Goal: Task Accomplishment & Management: Manage account settings

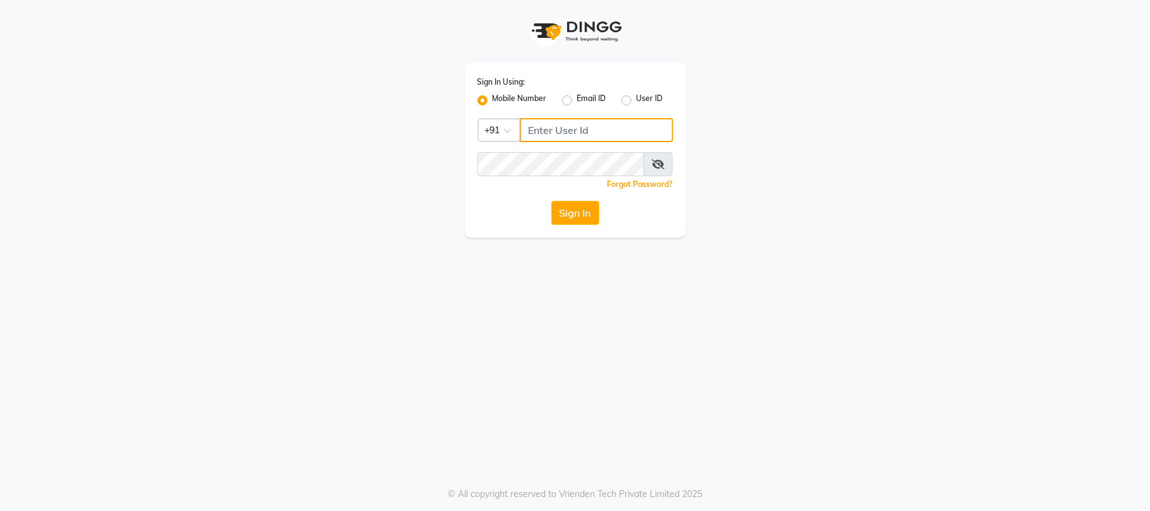
click at [572, 122] on input "Username" at bounding box center [596, 130] width 153 height 24
type input "9881786099"
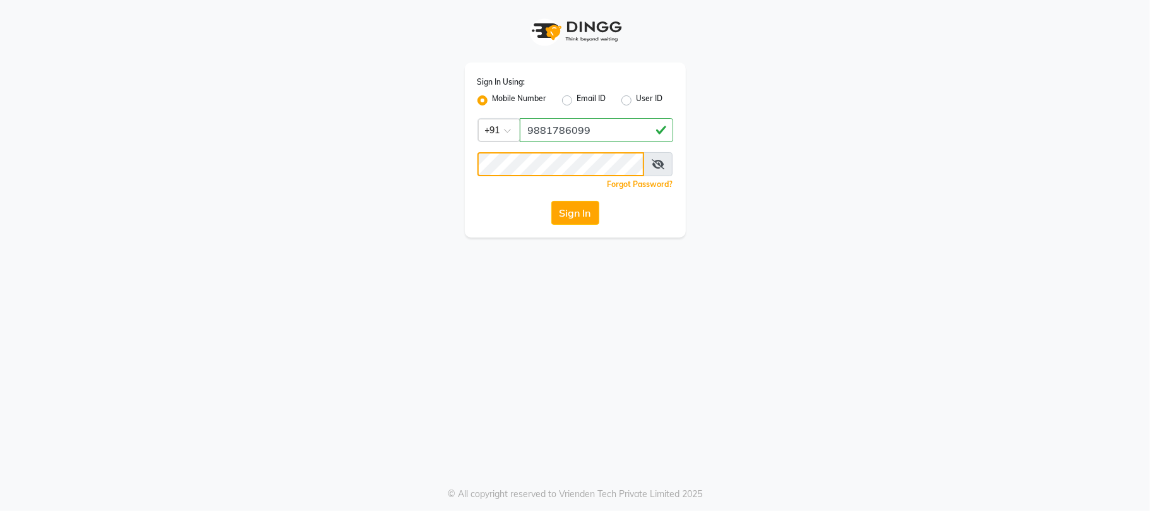
click at [551, 201] on button "Sign In" at bounding box center [575, 213] width 48 height 24
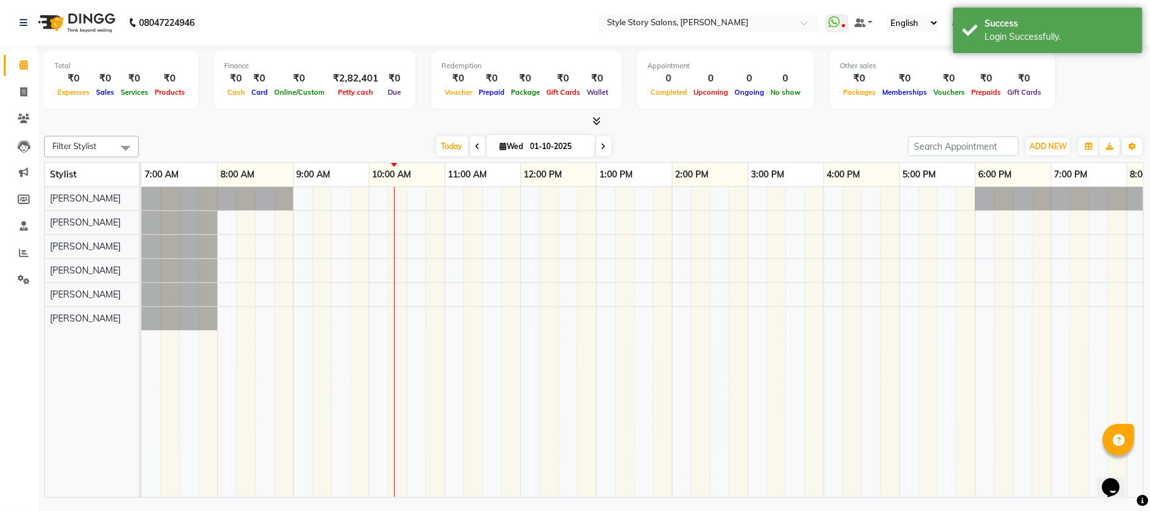
click at [595, 114] on div "Total ₹0 Expenses ₹0 Sales ₹0 Services ₹0 Products Finance ₹0 Cash ₹0 Card ₹0 O…" at bounding box center [593, 86] width 1099 height 83
click at [595, 119] on icon at bounding box center [596, 120] width 8 height 9
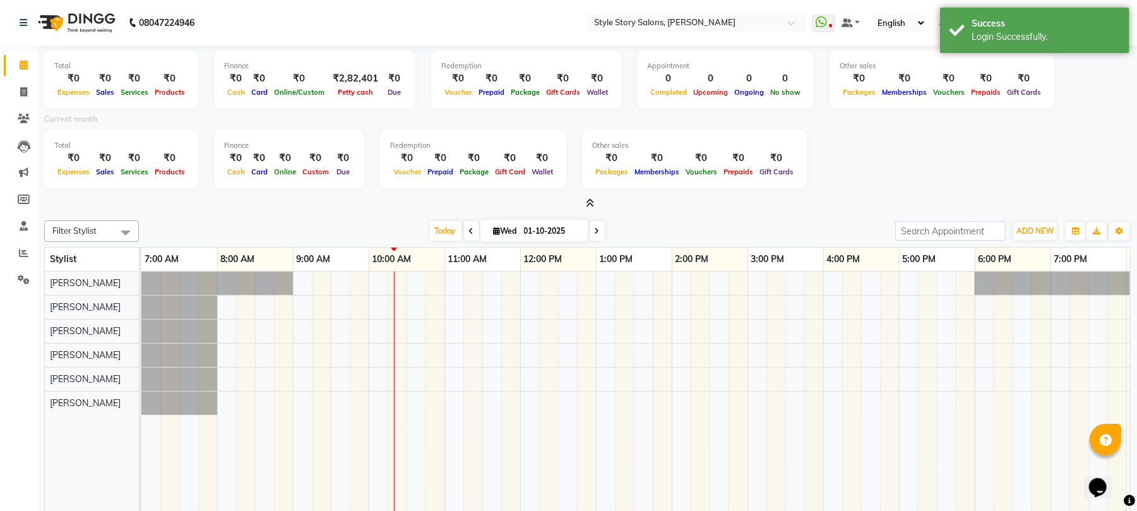
click at [590, 202] on icon at bounding box center [590, 202] width 8 height 9
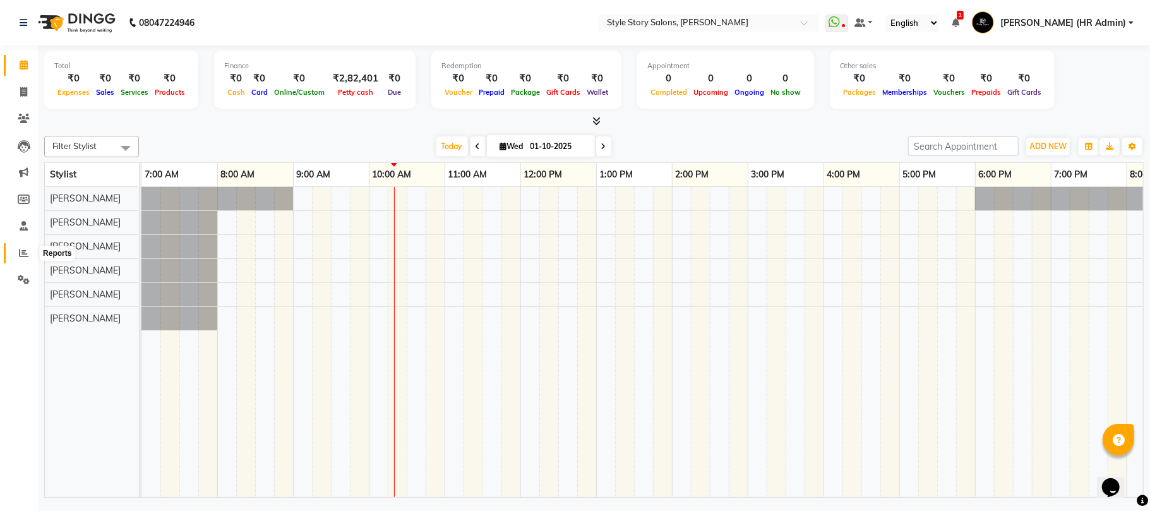
drag, startPoint x: 19, startPoint y: 248, endPoint x: 28, endPoint y: 241, distance: 11.4
click at [19, 248] on icon at bounding box center [23, 252] width 9 height 9
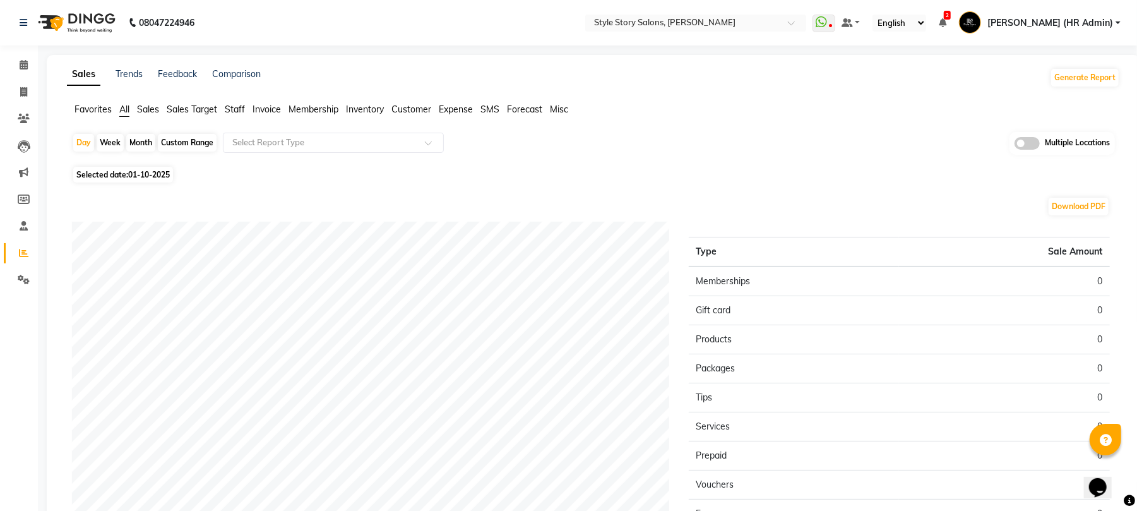
click at [240, 106] on span "Staff" at bounding box center [235, 109] width 20 height 11
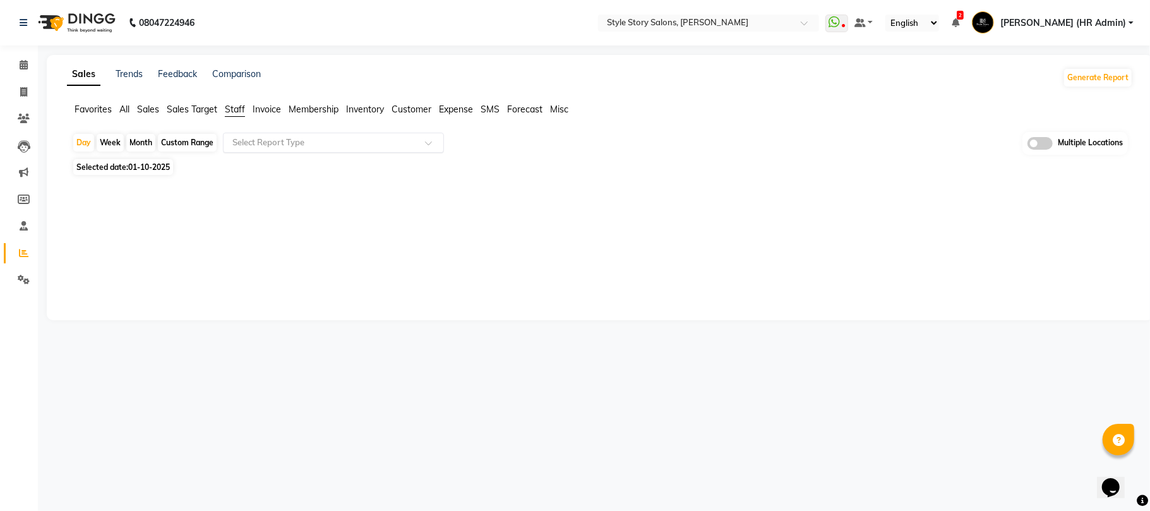
click at [255, 140] on input "text" at bounding box center [321, 142] width 182 height 13
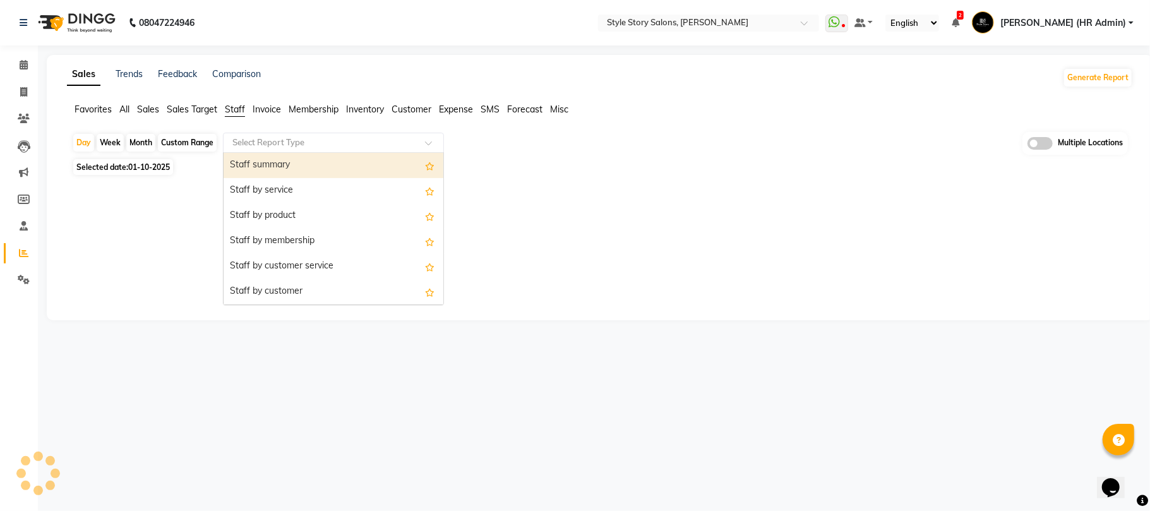
click at [263, 165] on div "Staff summary" at bounding box center [334, 165] width 220 height 25
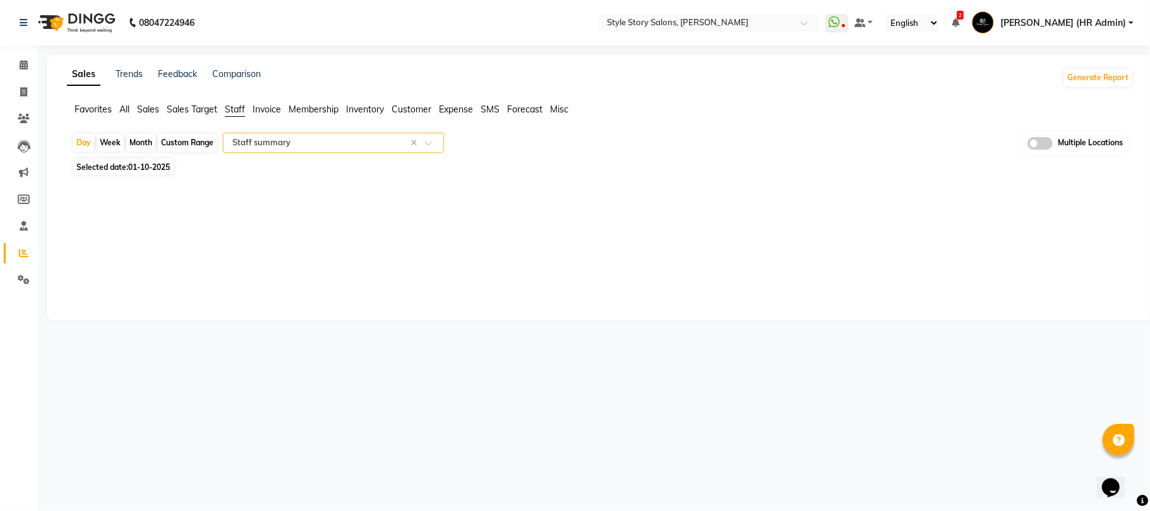
click at [109, 164] on span "Selected date: [DATE]" at bounding box center [123, 167] width 100 height 16
select select "10"
select select "2025"
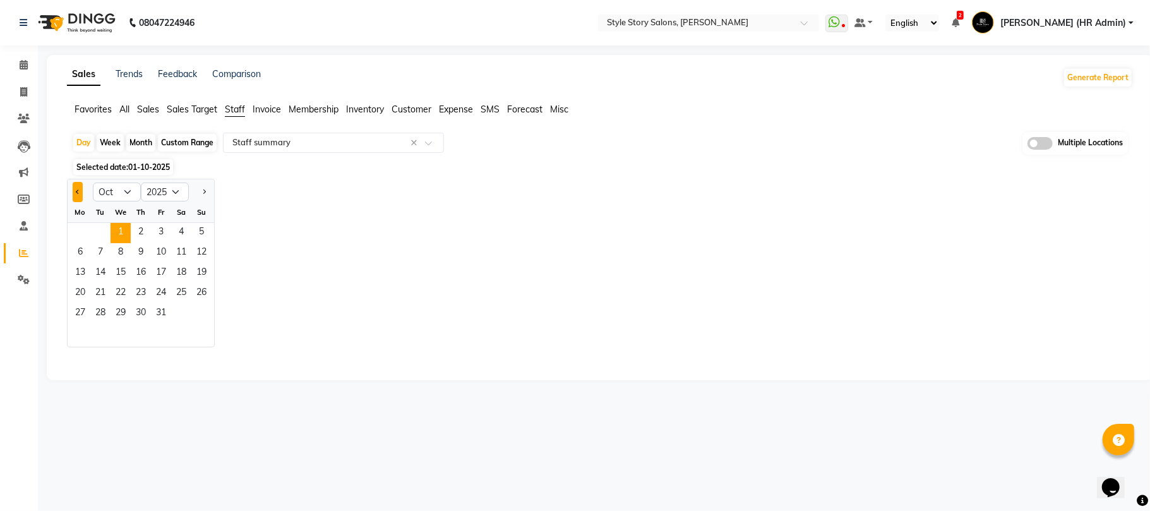
click at [79, 191] on span "Previous month" at bounding box center [78, 191] width 4 height 4
select select "9"
click at [90, 318] on span "30" at bounding box center [100, 314] width 20 height 20
select select "full_report"
select select "csv"
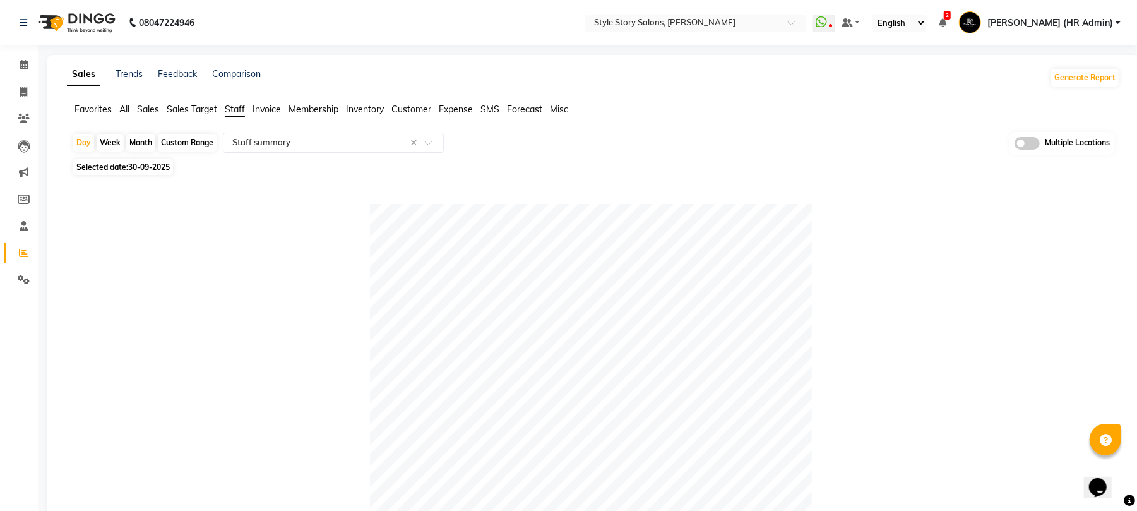
click at [140, 140] on div "Month" at bounding box center [140, 143] width 29 height 18
select select "9"
select select "2025"
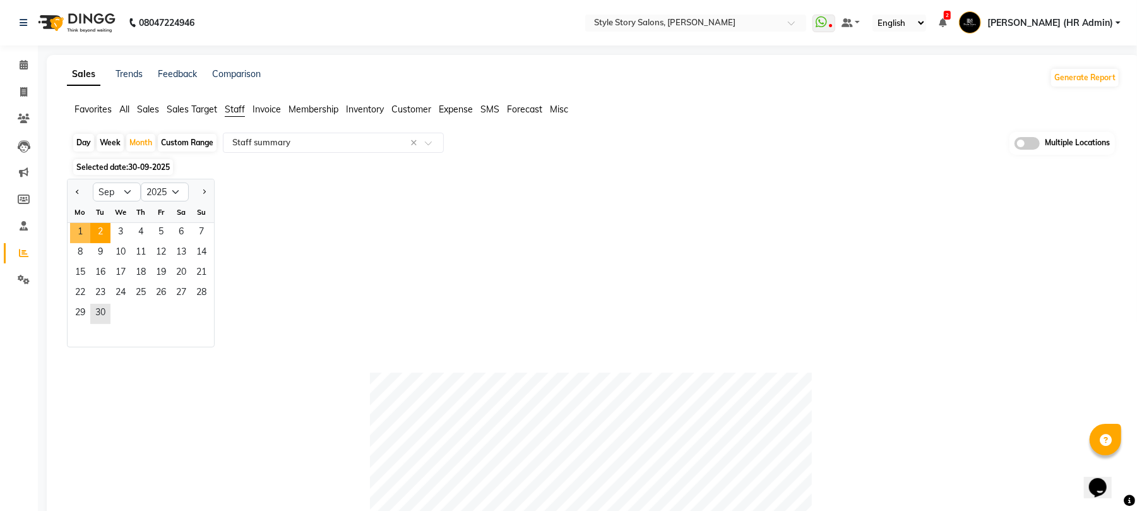
click at [76, 236] on span "1" at bounding box center [80, 233] width 20 height 20
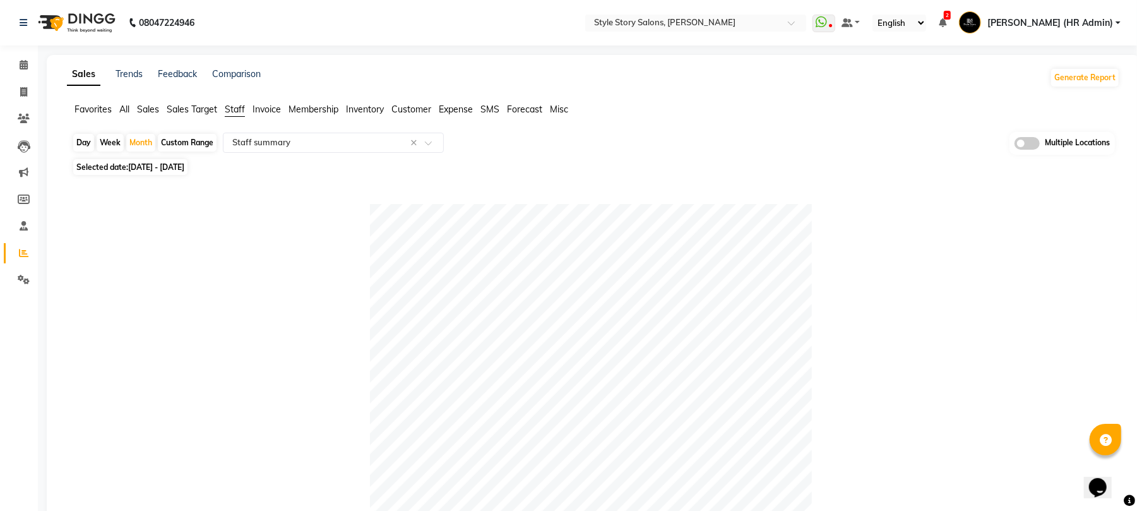
click at [86, 20] on img at bounding box center [75, 22] width 86 height 35
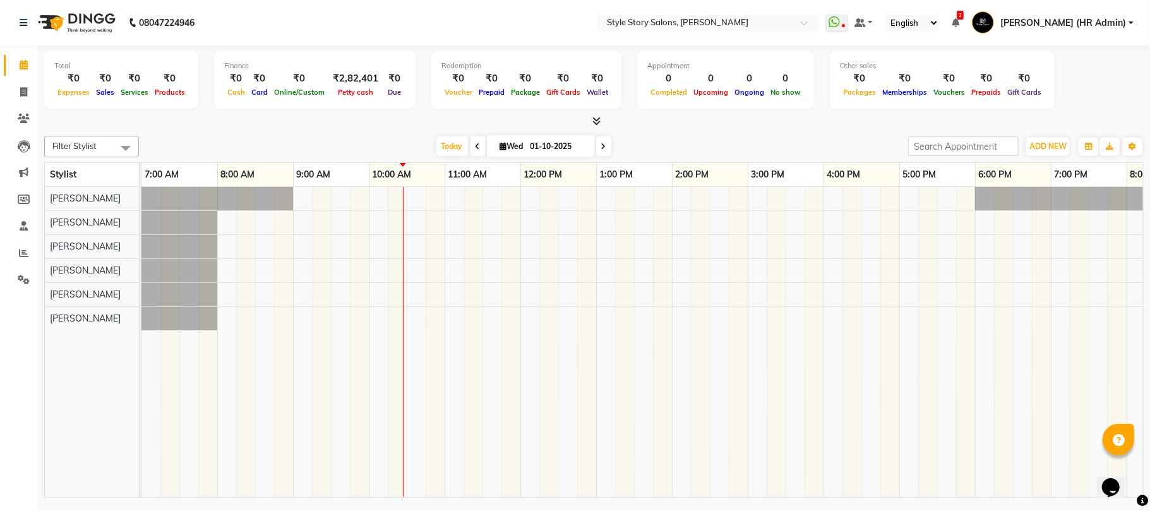
click at [470, 155] on span at bounding box center [477, 146] width 15 height 20
type input "30-09-2025"
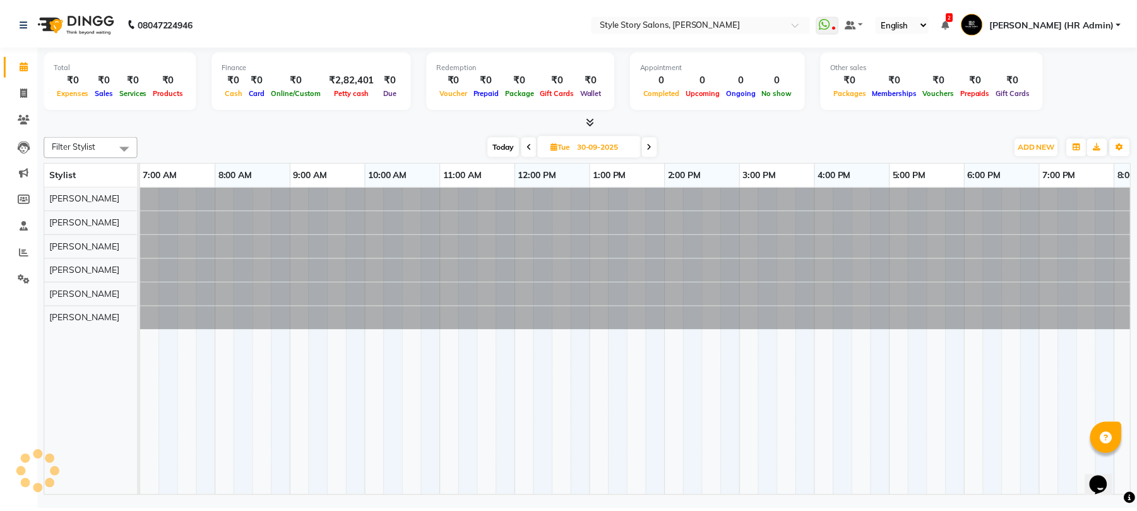
scroll to position [0, 211]
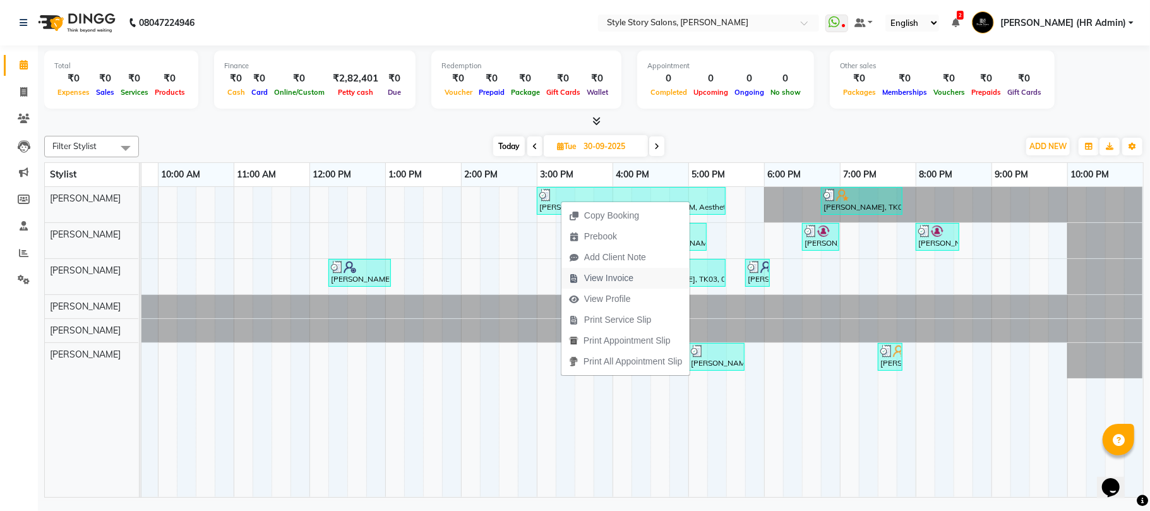
click at [604, 277] on span "View Invoice" at bounding box center [608, 277] width 49 height 13
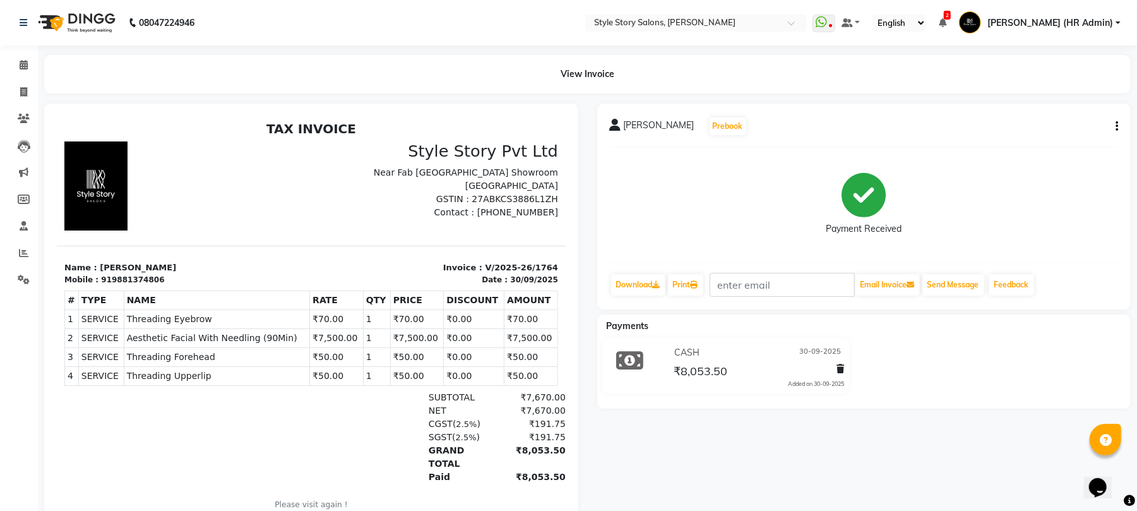
click at [85, 16] on img at bounding box center [75, 22] width 86 height 35
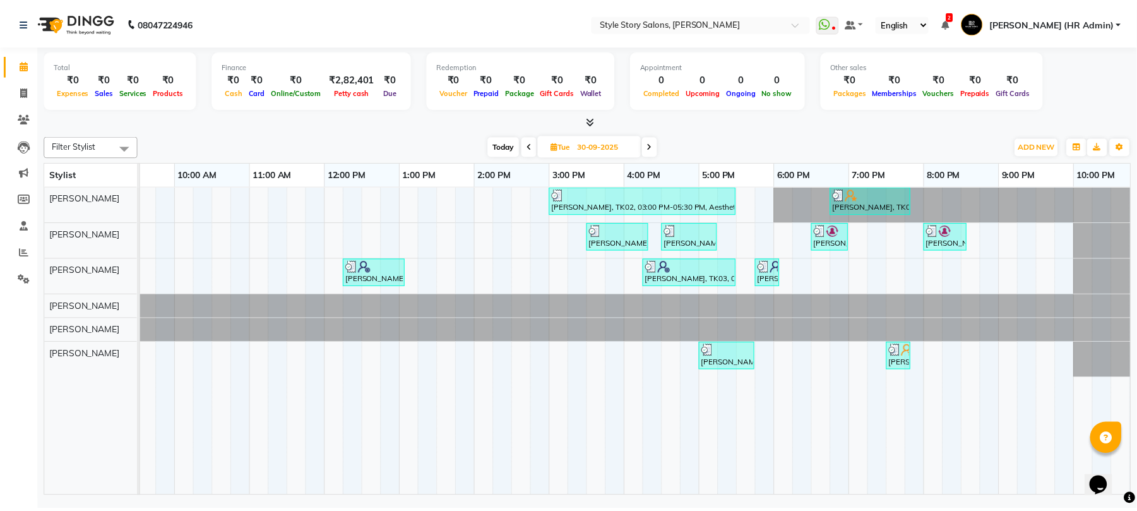
scroll to position [0, 210]
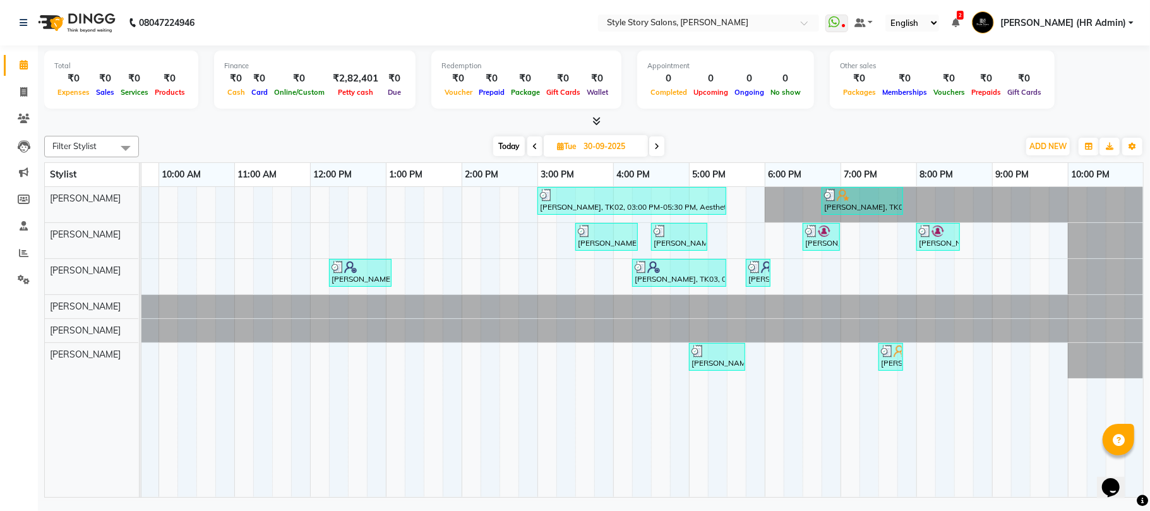
drag, startPoint x: 927, startPoint y: 494, endPoint x: 19, endPoint y: 29, distance: 1020.5
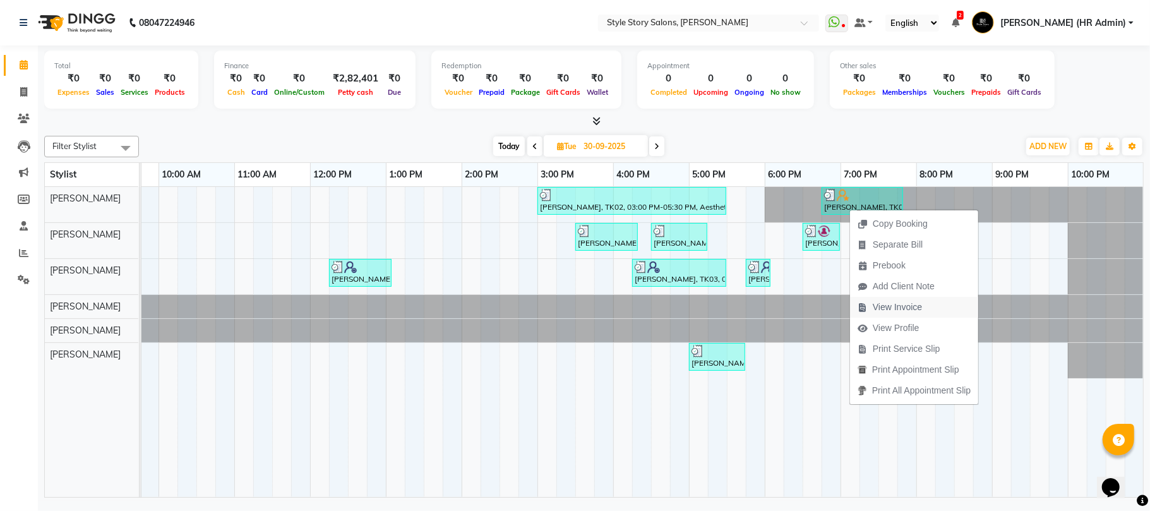
click at [894, 311] on span "View Invoice" at bounding box center [897, 307] width 49 height 13
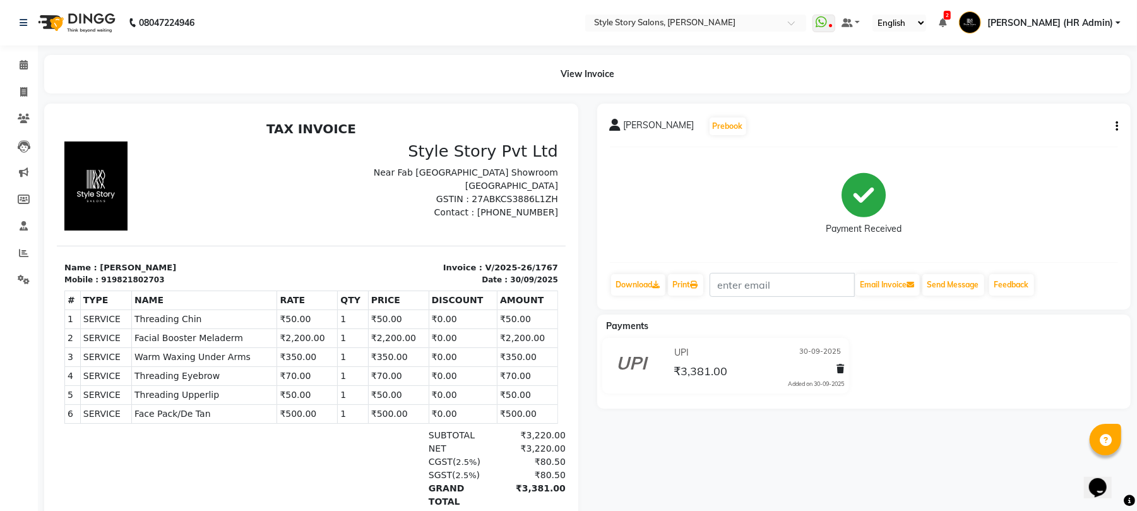
click at [97, 14] on img at bounding box center [75, 22] width 86 height 35
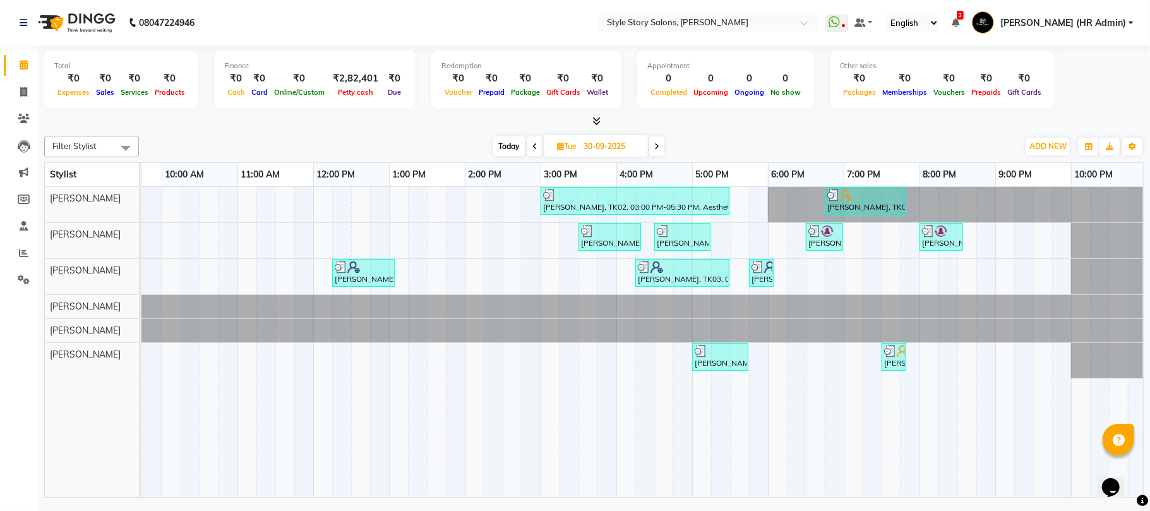
scroll to position [0, 210]
